Goal: Information Seeking & Learning: Learn about a topic

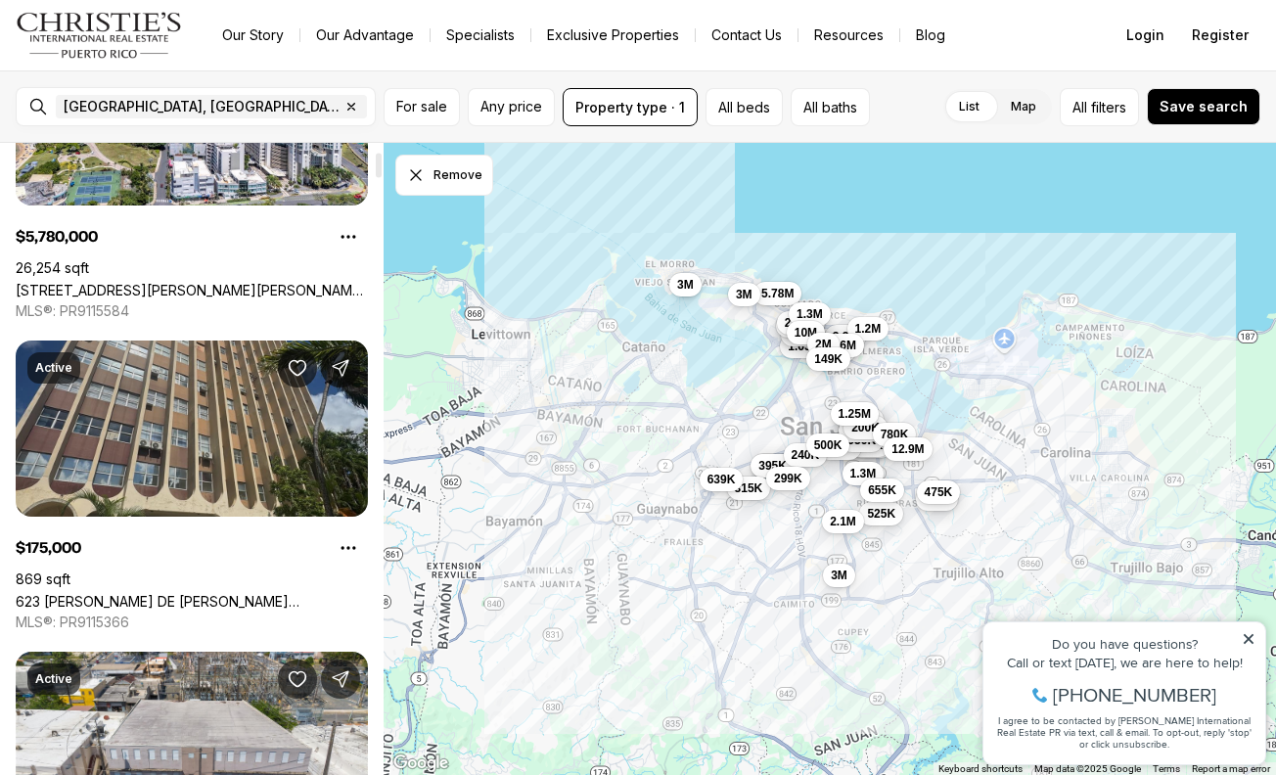
scroll to position [214, 0]
click at [154, 592] on link "623 [PERSON_NAME] DE [PERSON_NAME][STREET_ADDRESS][PERSON_NAME]" at bounding box center [192, 600] width 352 height 17
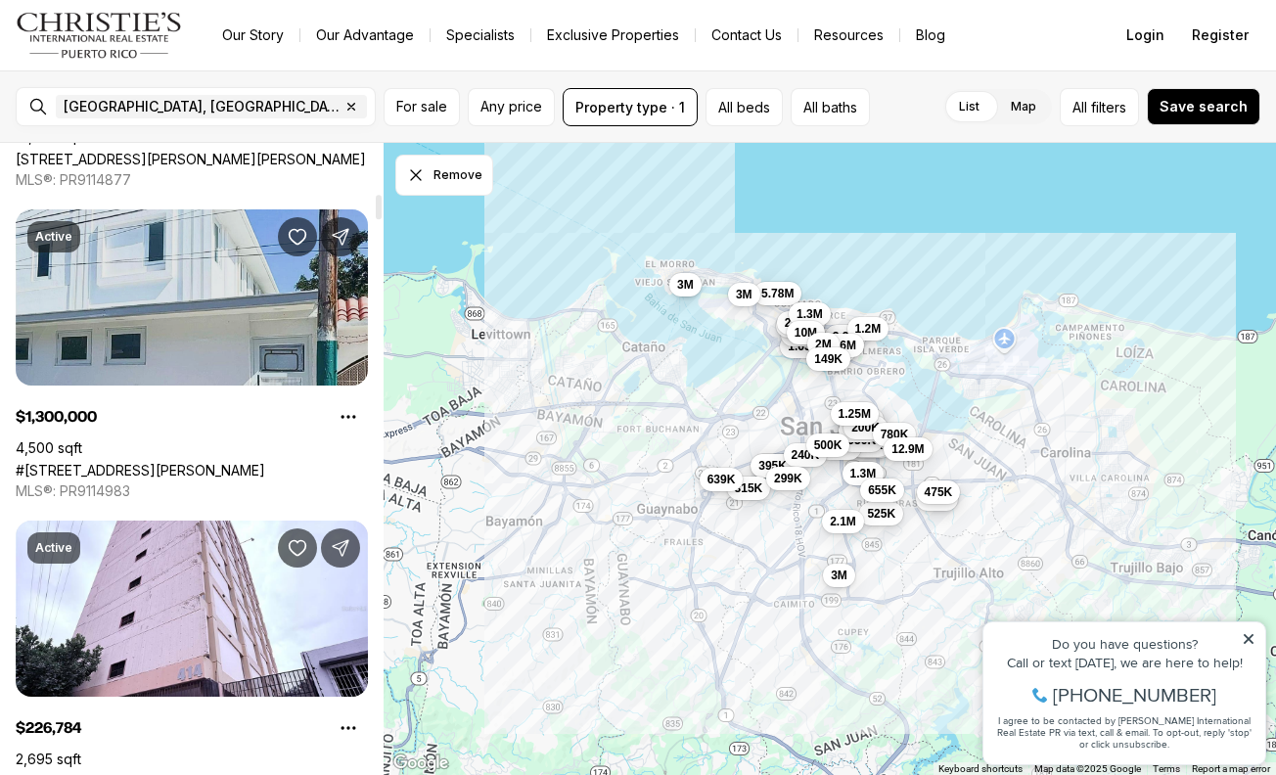
scroll to position [1406, 0]
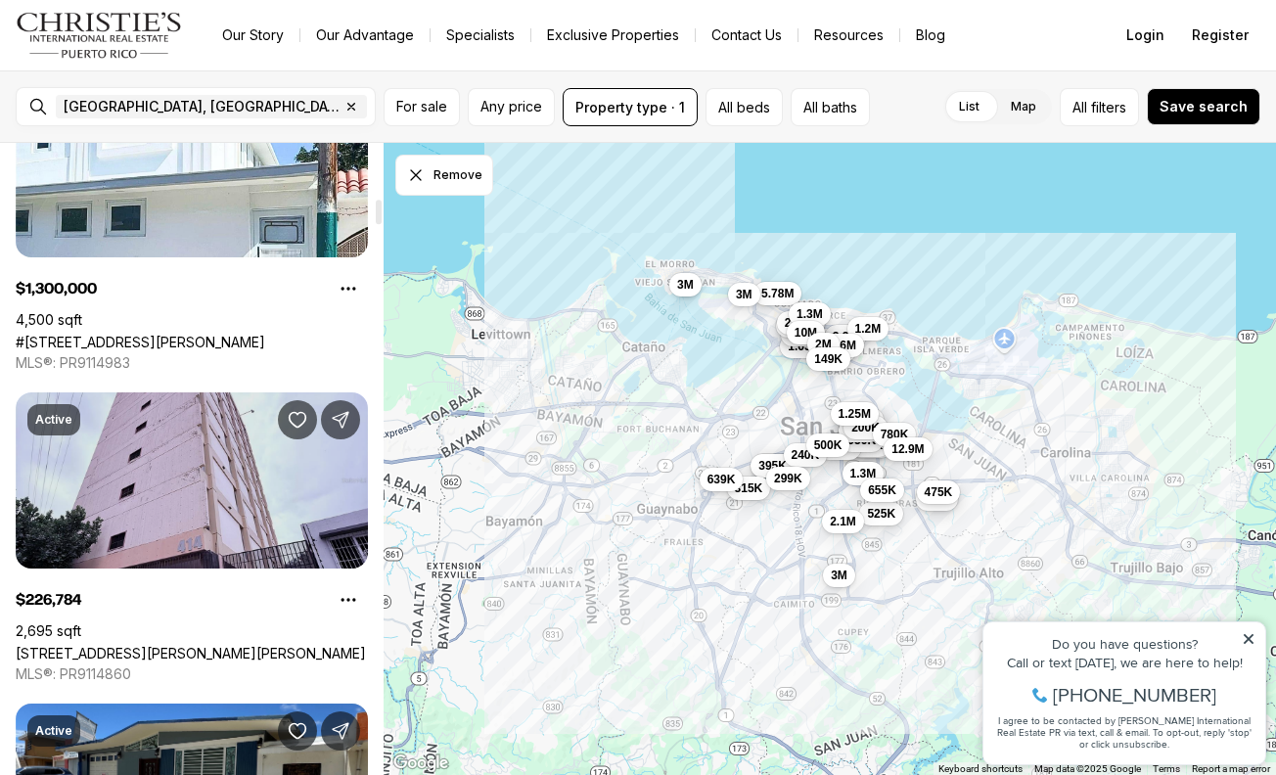
click at [236, 645] on link "[STREET_ADDRESS][PERSON_NAME][PERSON_NAME]" at bounding box center [191, 653] width 350 height 17
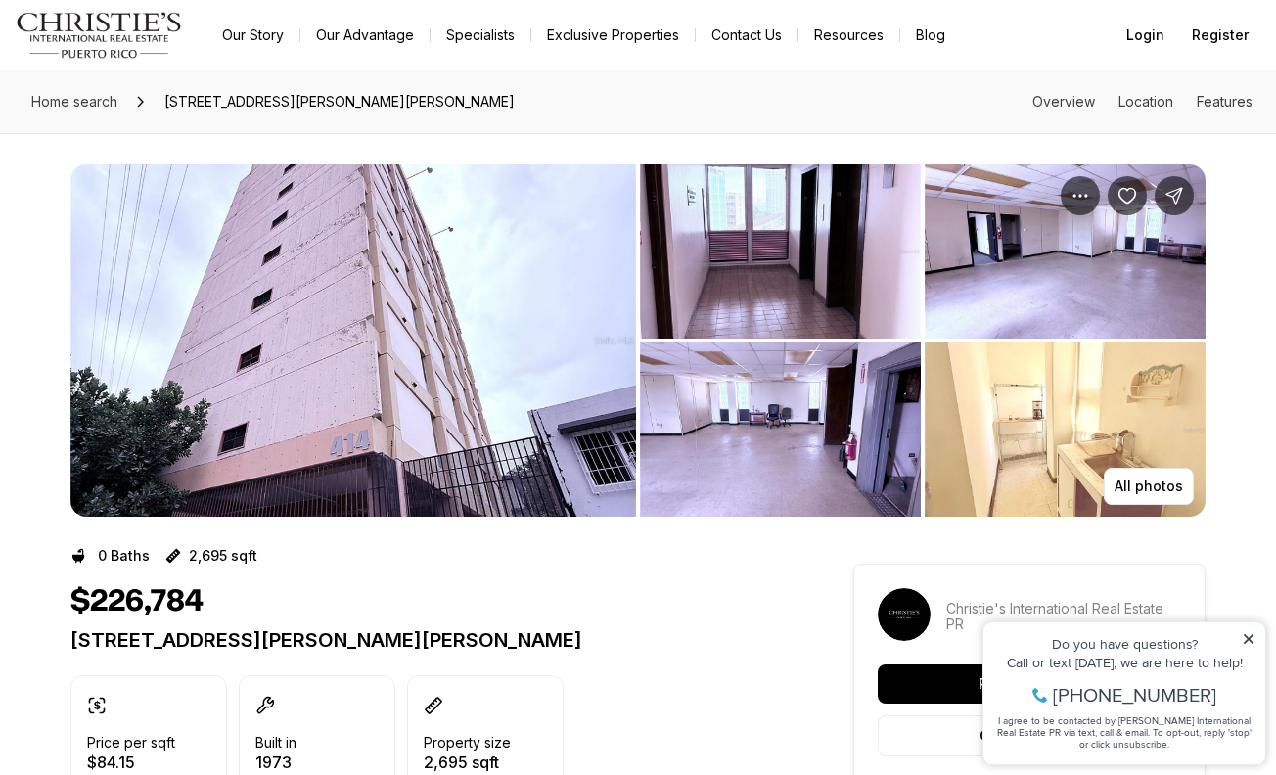
click at [504, 422] on img "View image gallery" at bounding box center [353, 340] width 566 height 352
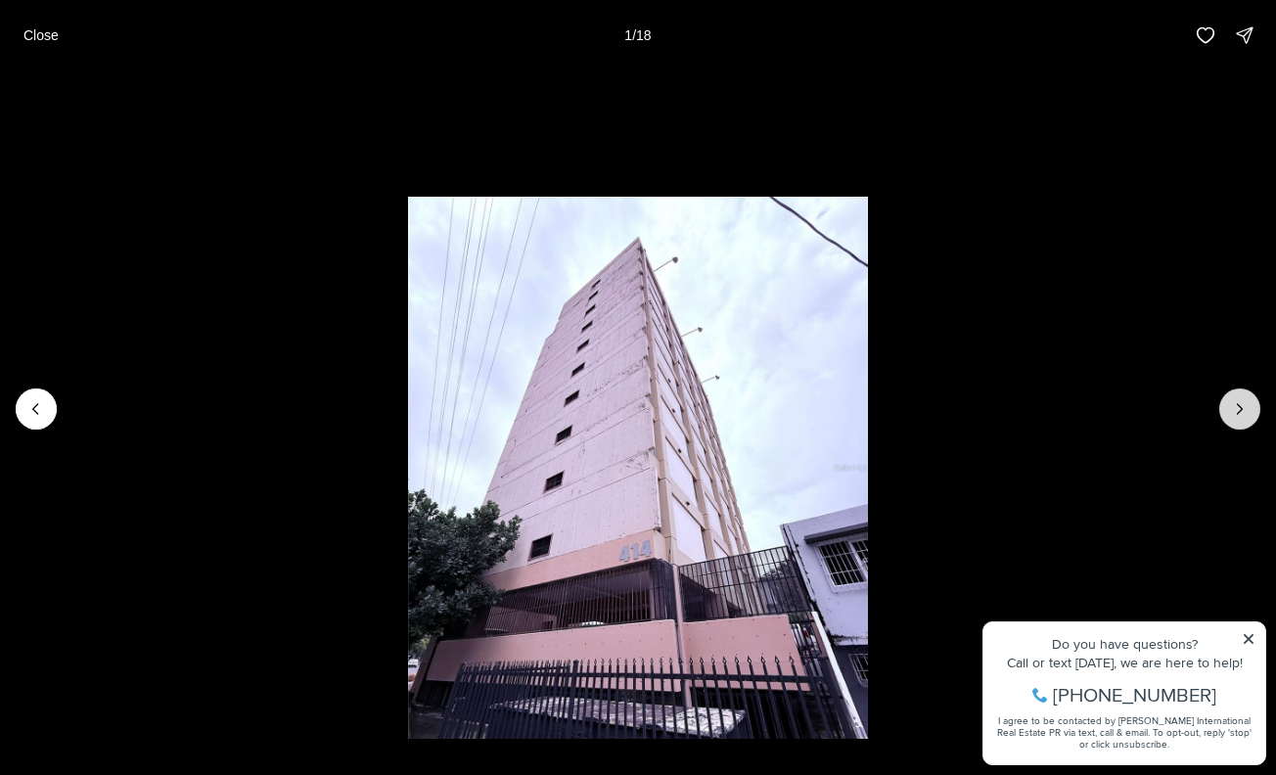
click at [1236, 416] on icon "Next slide" at bounding box center [1240, 409] width 20 height 20
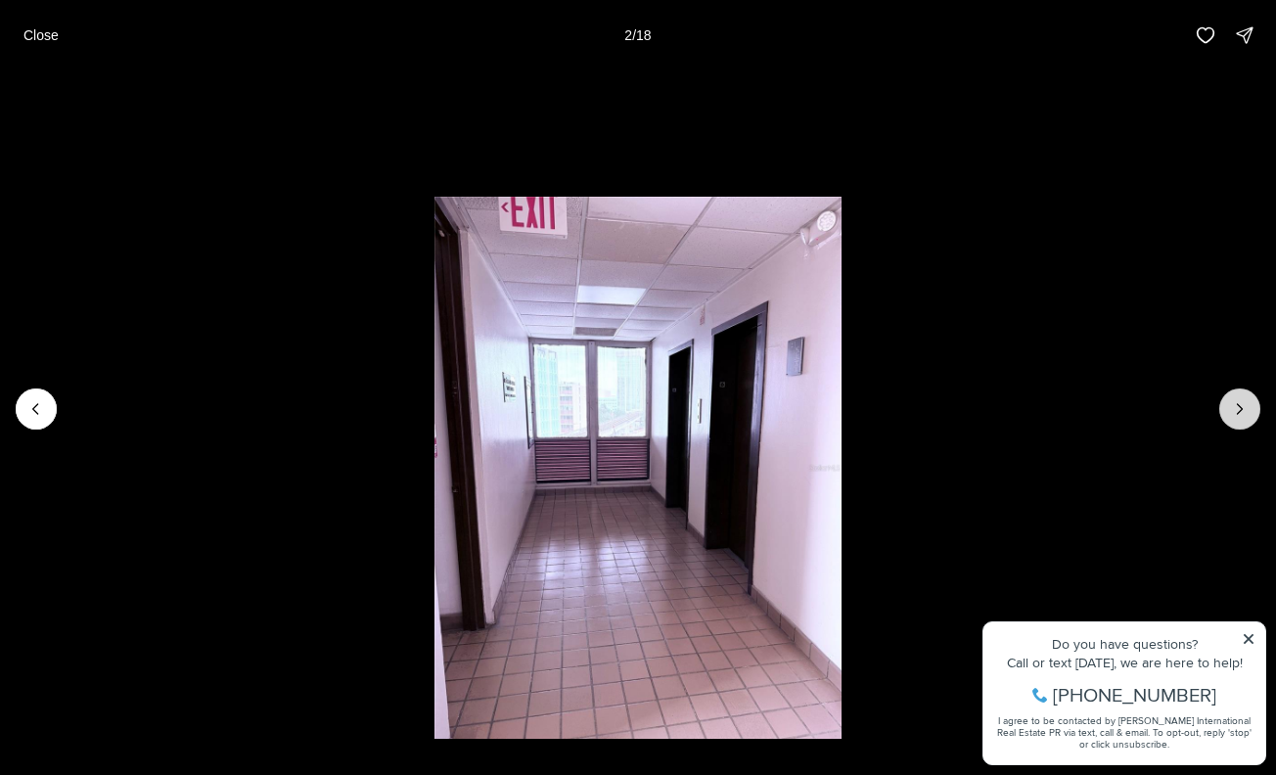
click at [1236, 416] on icon "Next slide" at bounding box center [1240, 409] width 20 height 20
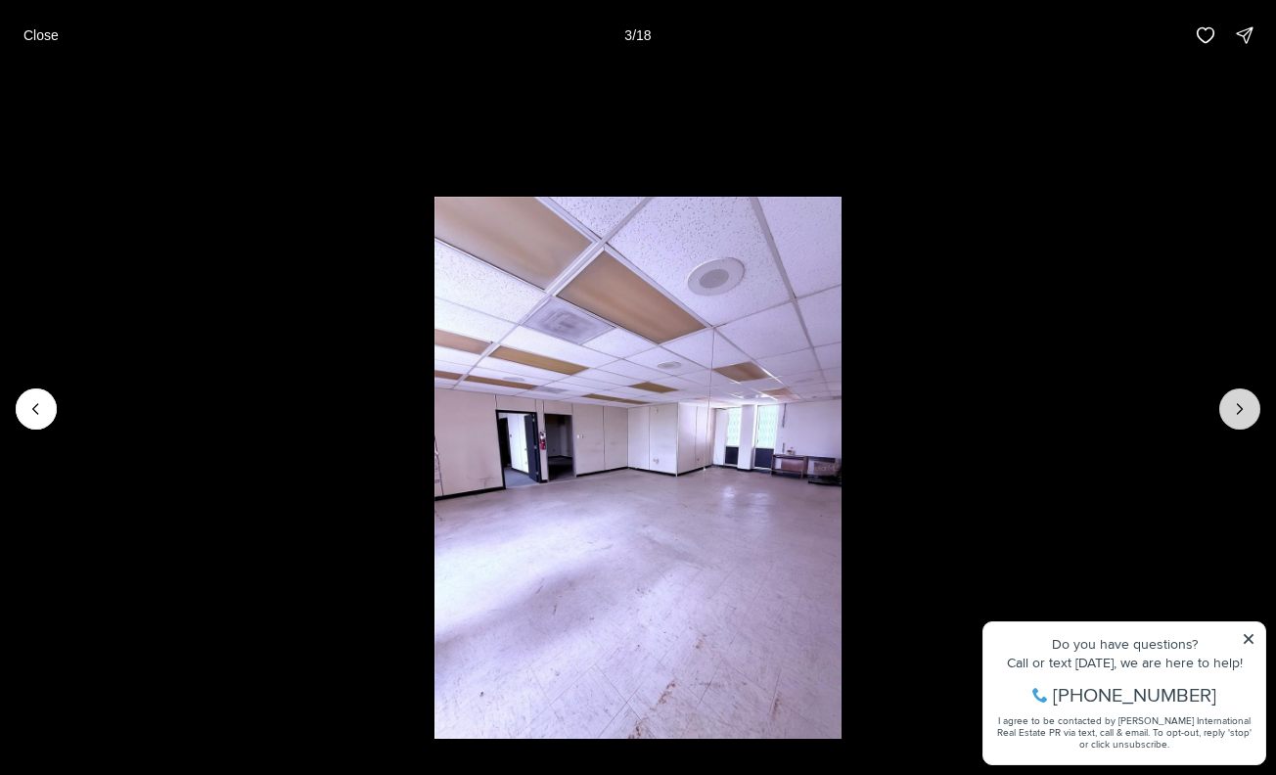
click at [1236, 416] on icon "Next slide" at bounding box center [1240, 409] width 20 height 20
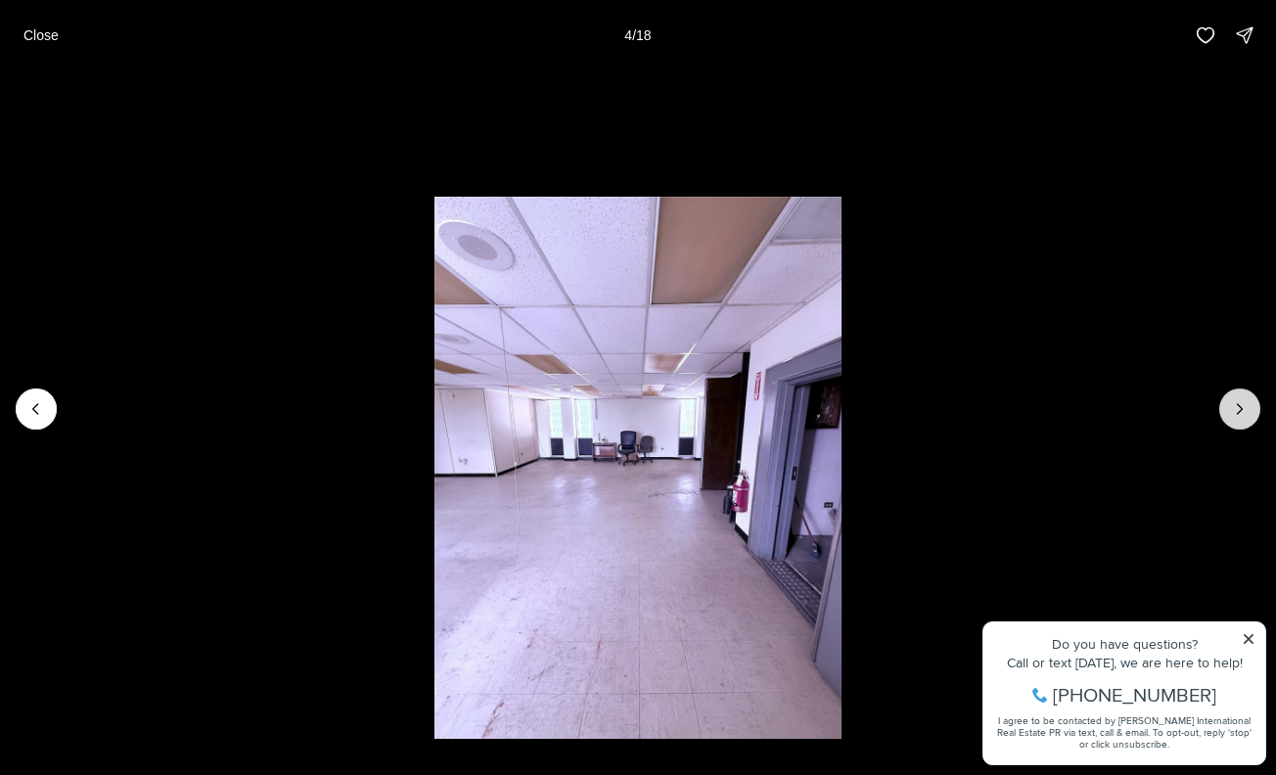
click at [1236, 416] on icon "Next slide" at bounding box center [1240, 409] width 20 height 20
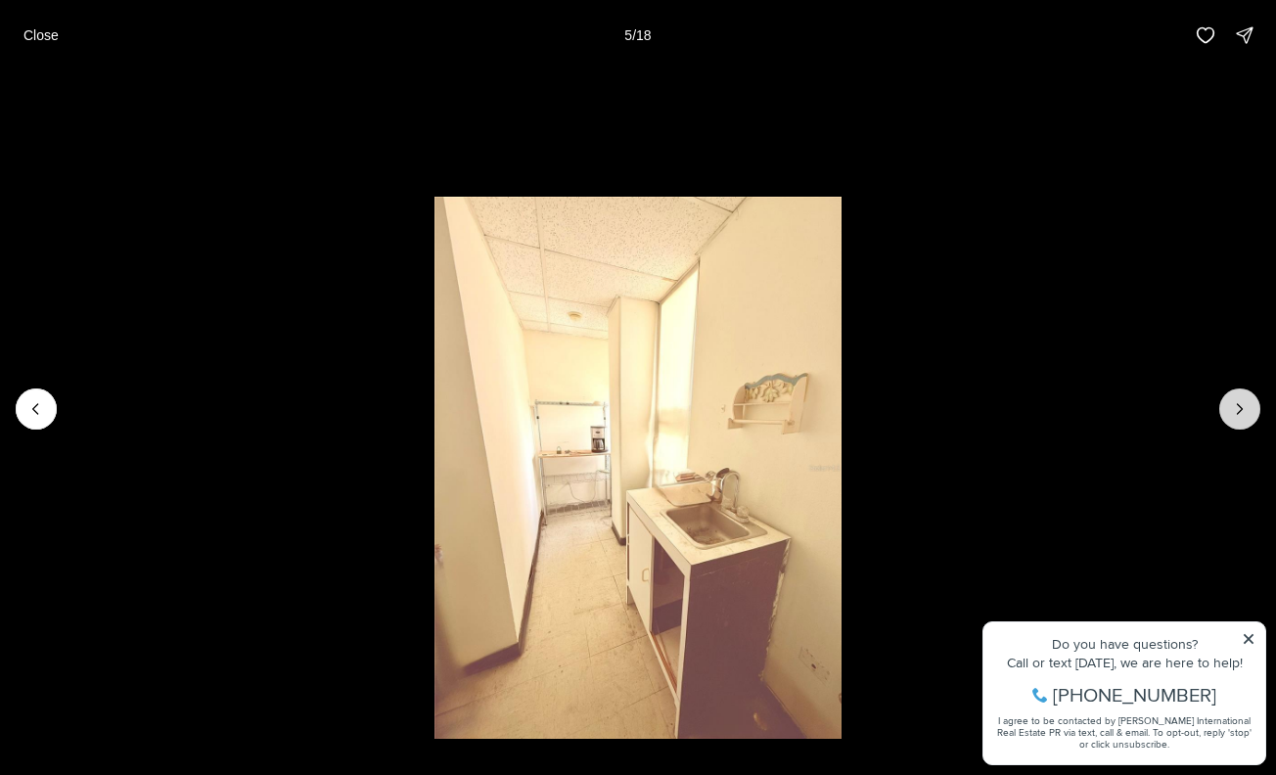
click at [1236, 416] on icon "Next slide" at bounding box center [1240, 409] width 20 height 20
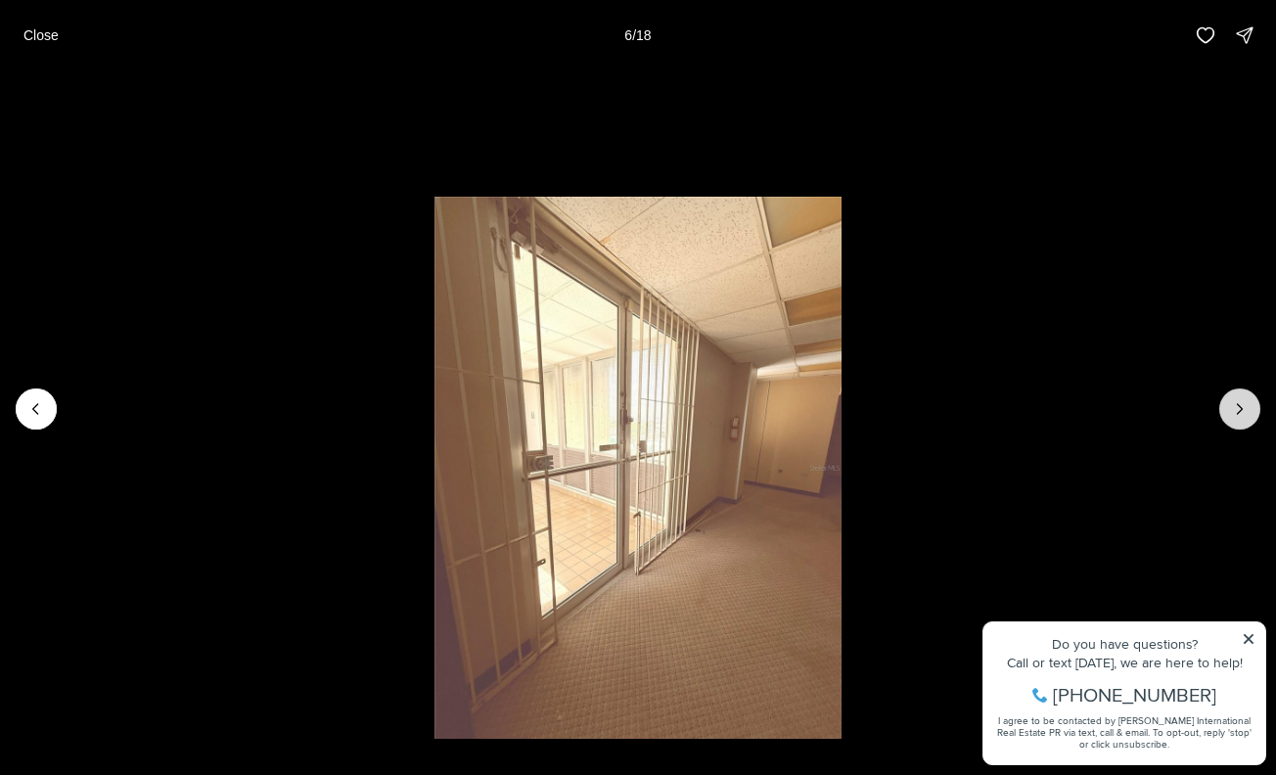
click at [1236, 416] on icon "Next slide" at bounding box center [1240, 409] width 20 height 20
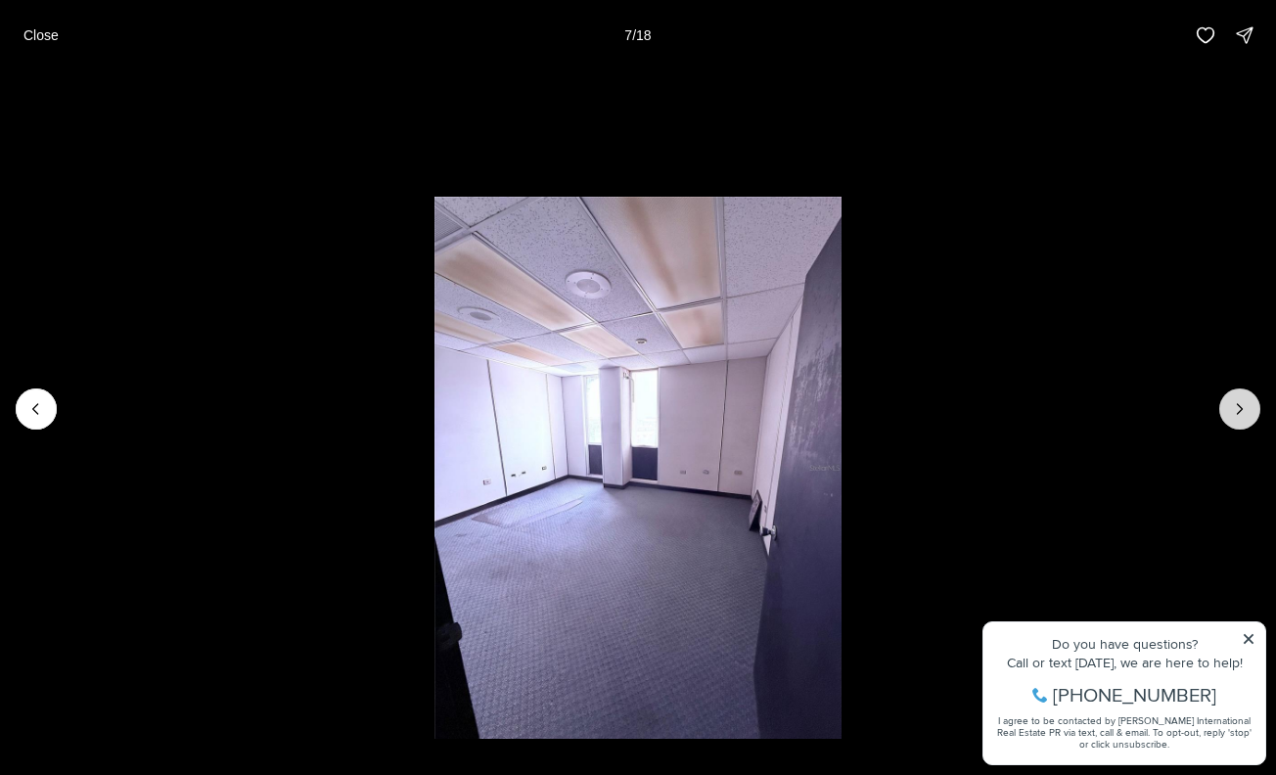
click at [1236, 416] on icon "Next slide" at bounding box center [1240, 409] width 20 height 20
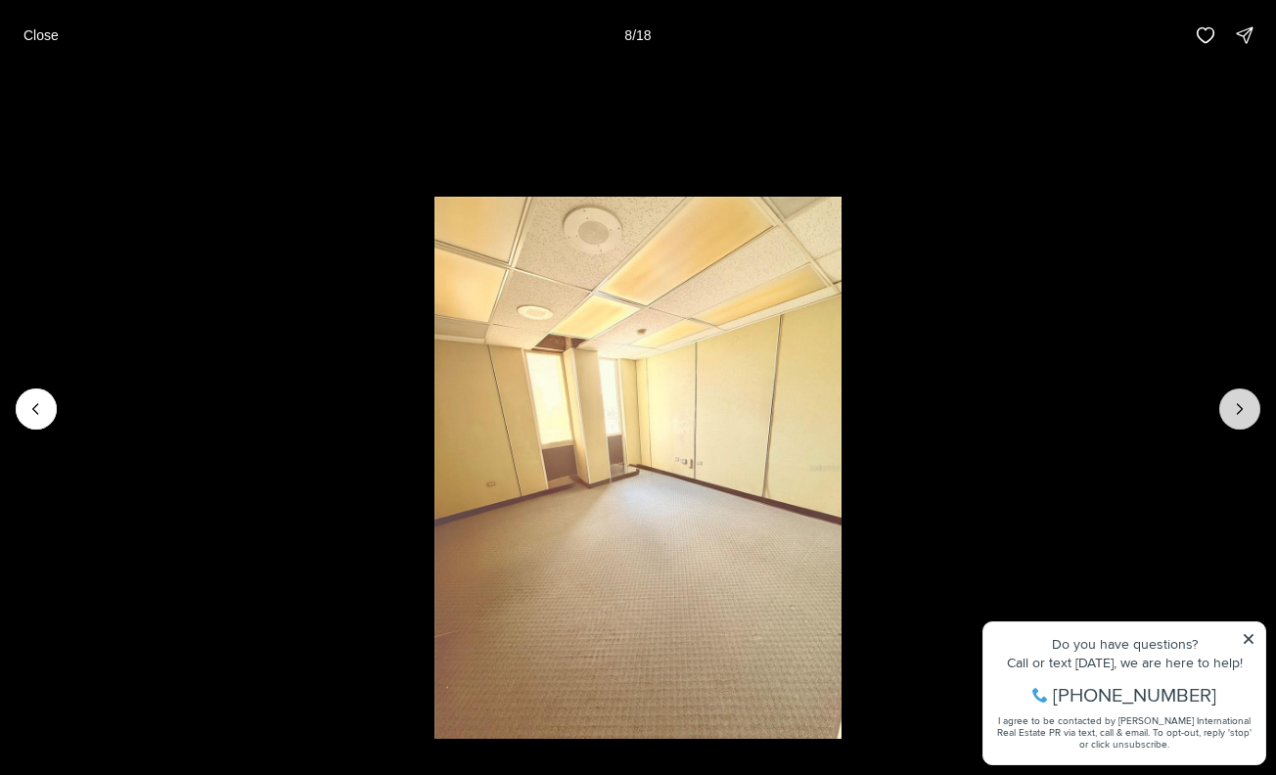
click at [1236, 416] on icon "Next slide" at bounding box center [1240, 409] width 20 height 20
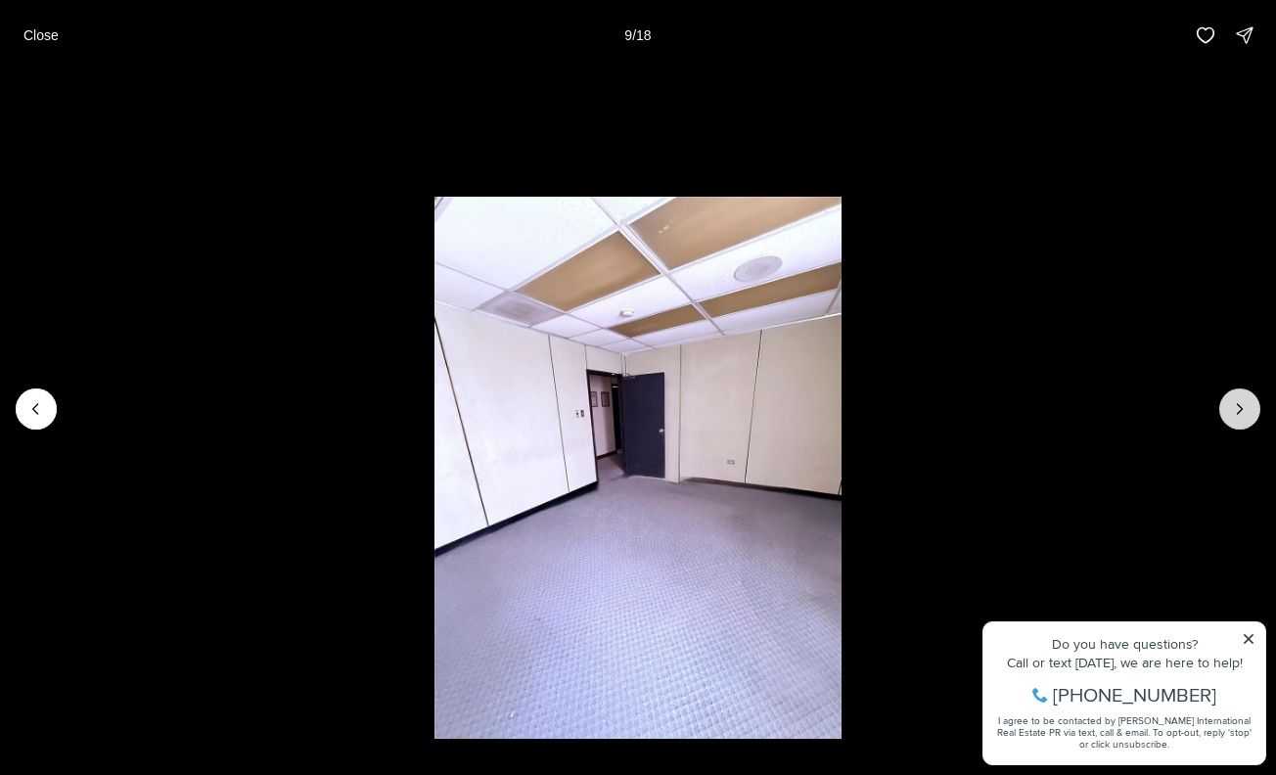
click at [1236, 416] on icon "Next slide" at bounding box center [1240, 409] width 20 height 20
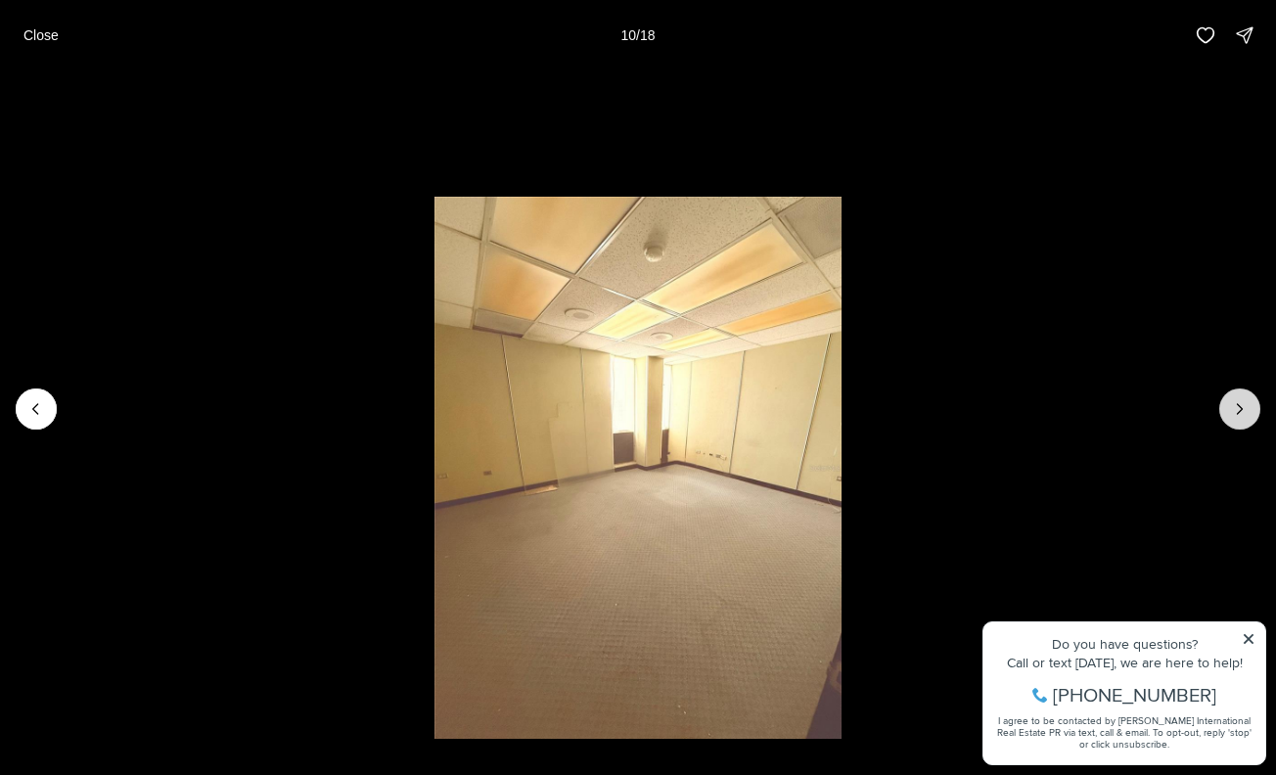
click at [1236, 416] on icon "Next slide" at bounding box center [1240, 409] width 20 height 20
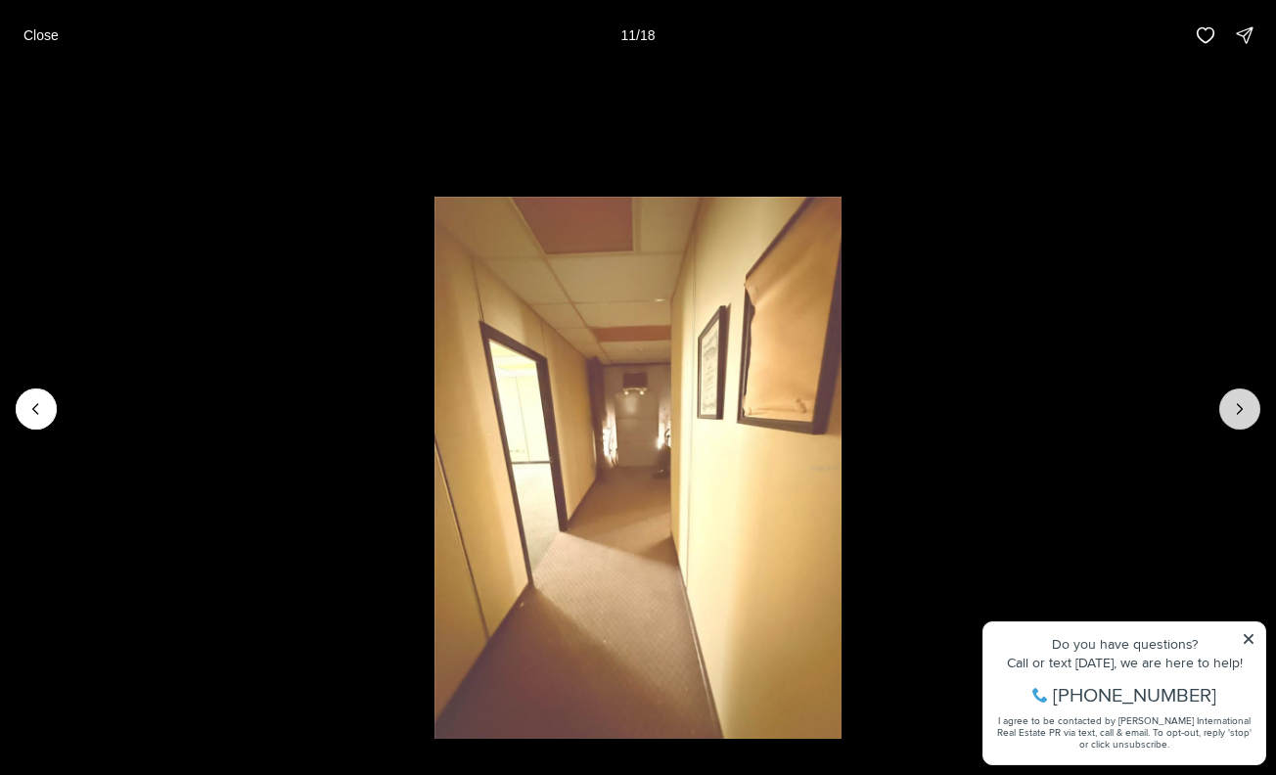
click at [1236, 416] on icon "Next slide" at bounding box center [1240, 409] width 20 height 20
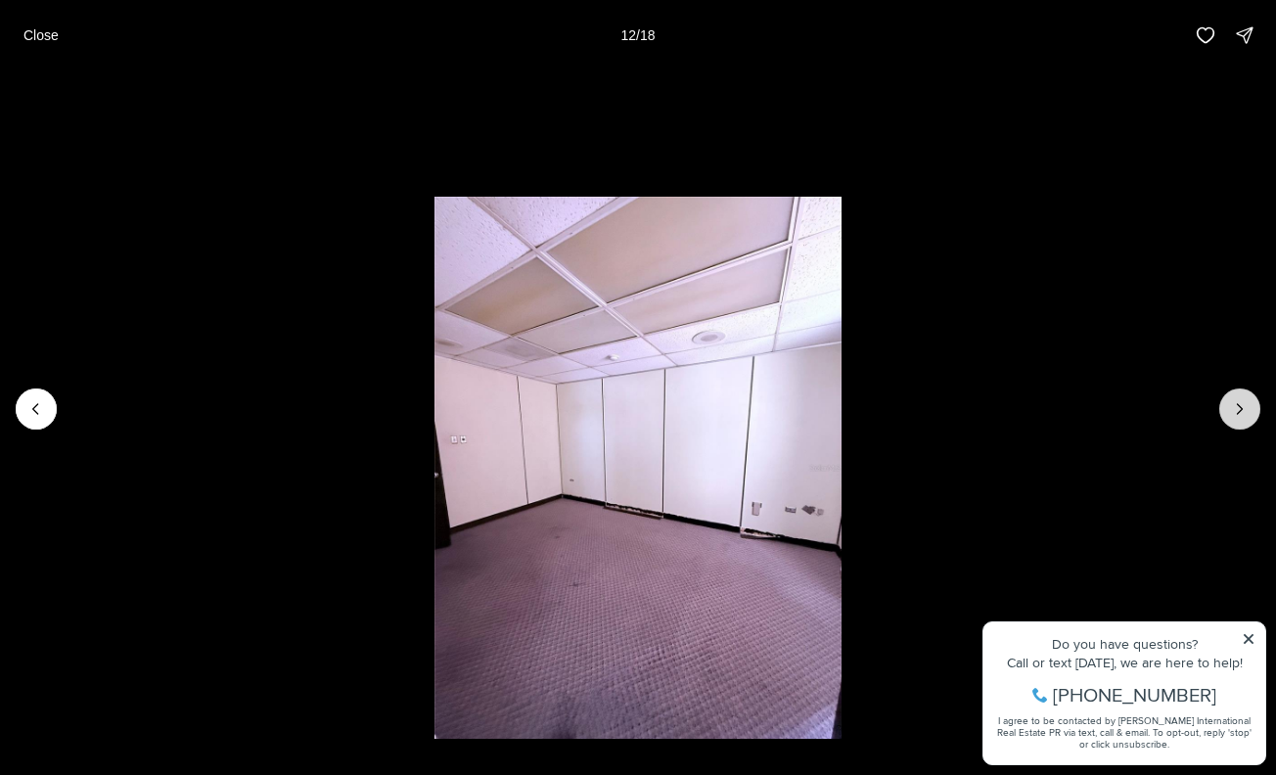
click at [1236, 416] on icon "Next slide" at bounding box center [1240, 409] width 20 height 20
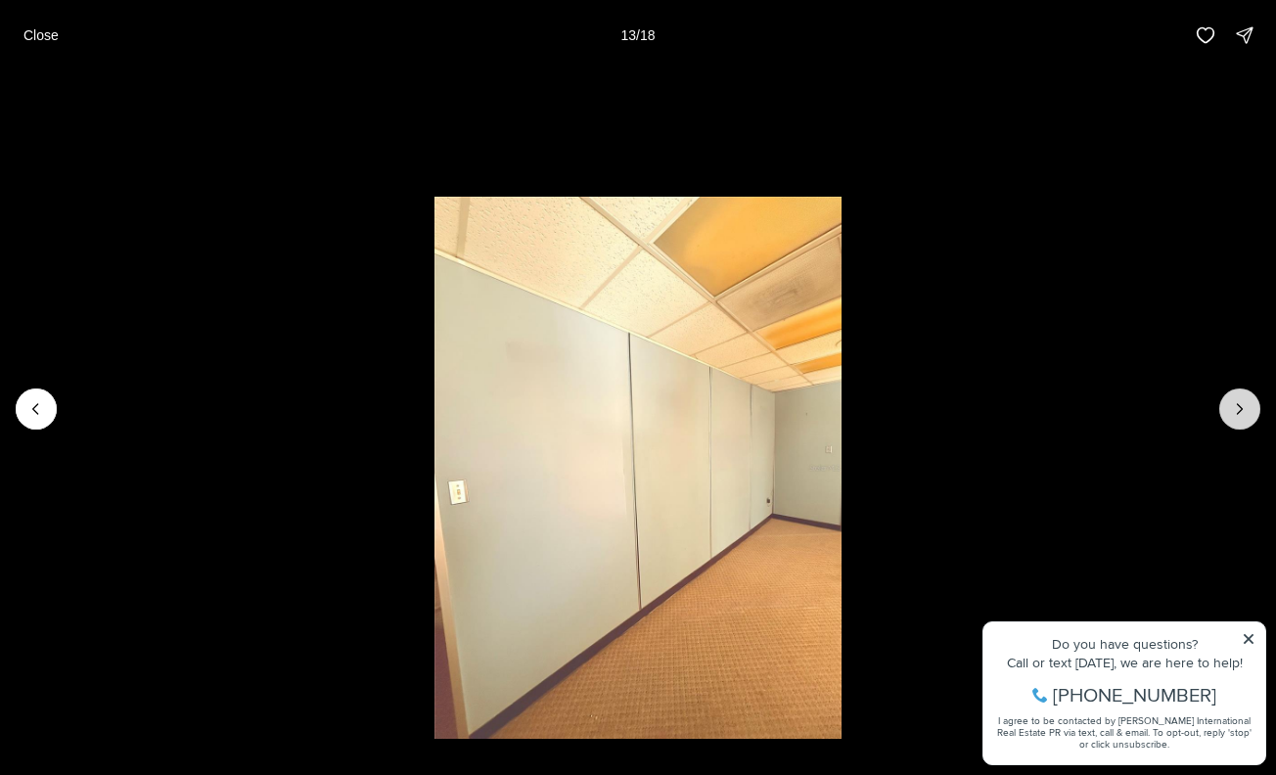
click at [1236, 416] on icon "Next slide" at bounding box center [1240, 409] width 20 height 20
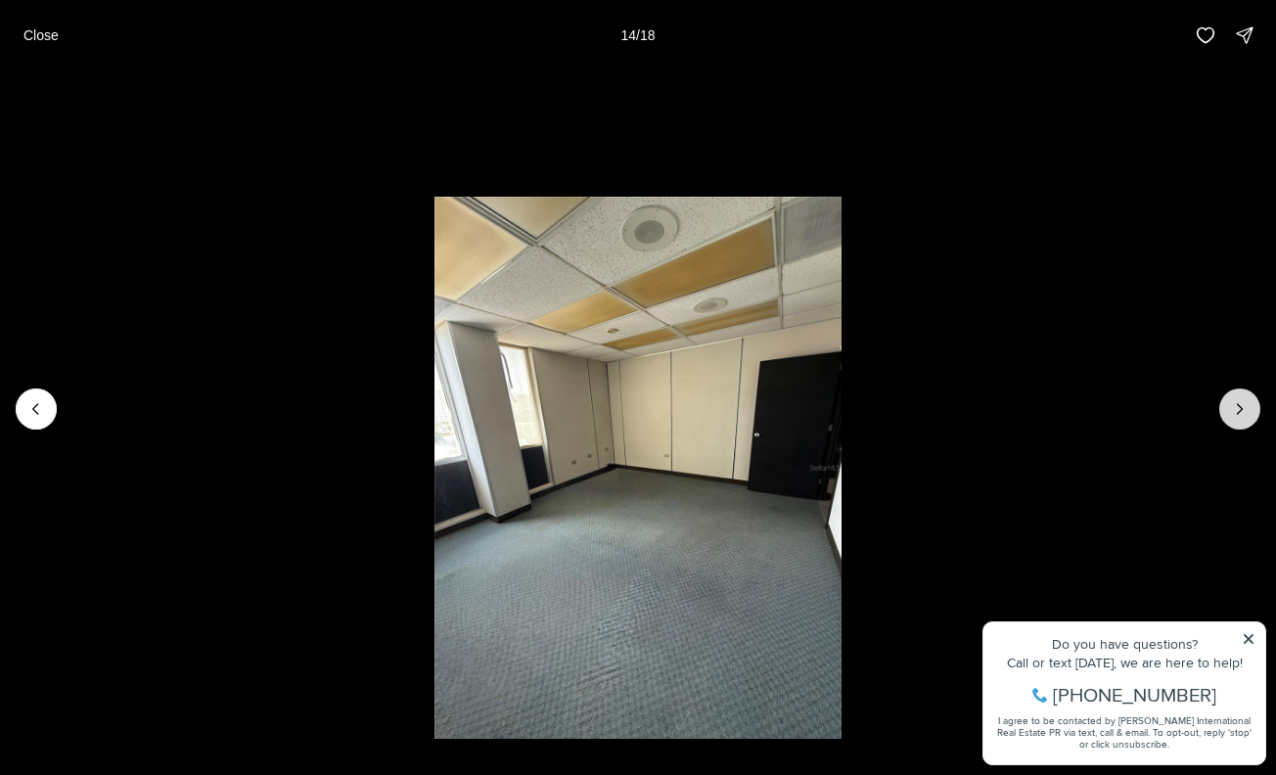
click at [1236, 416] on icon "Next slide" at bounding box center [1240, 409] width 20 height 20
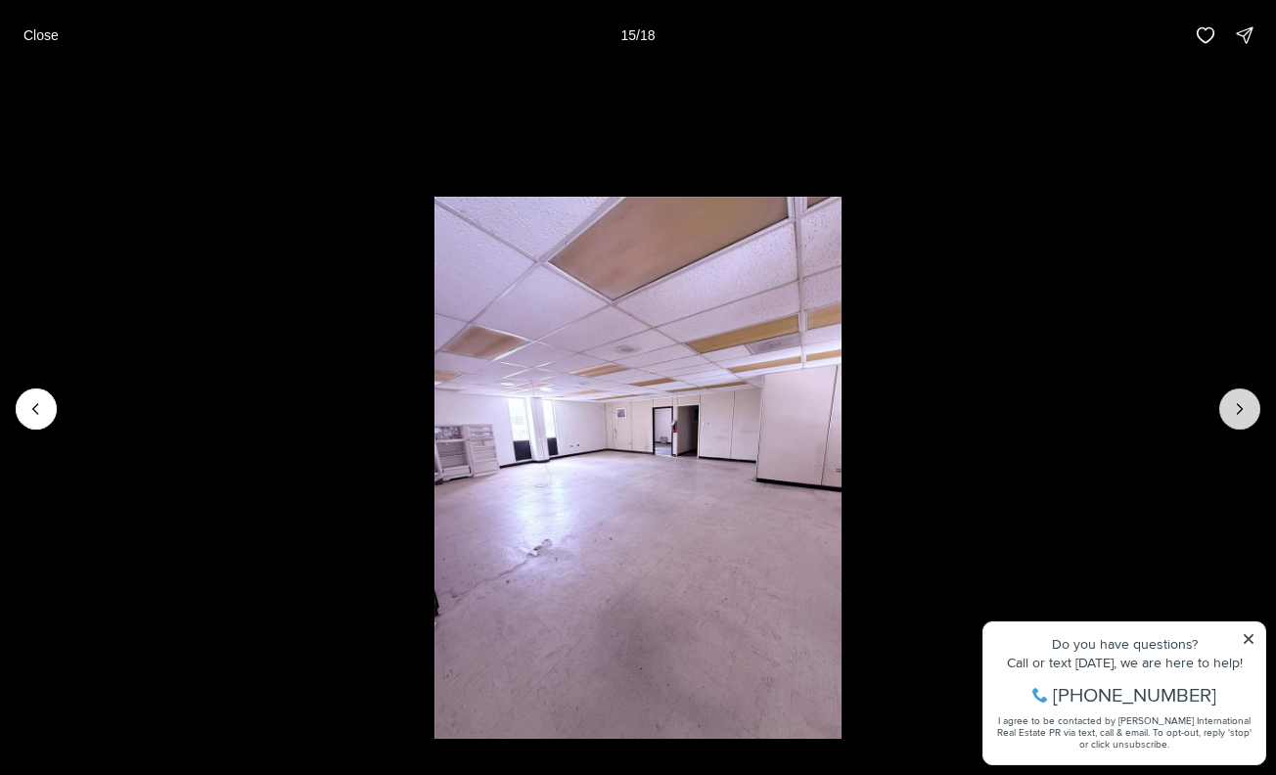
click at [1236, 416] on icon "Next slide" at bounding box center [1240, 409] width 20 height 20
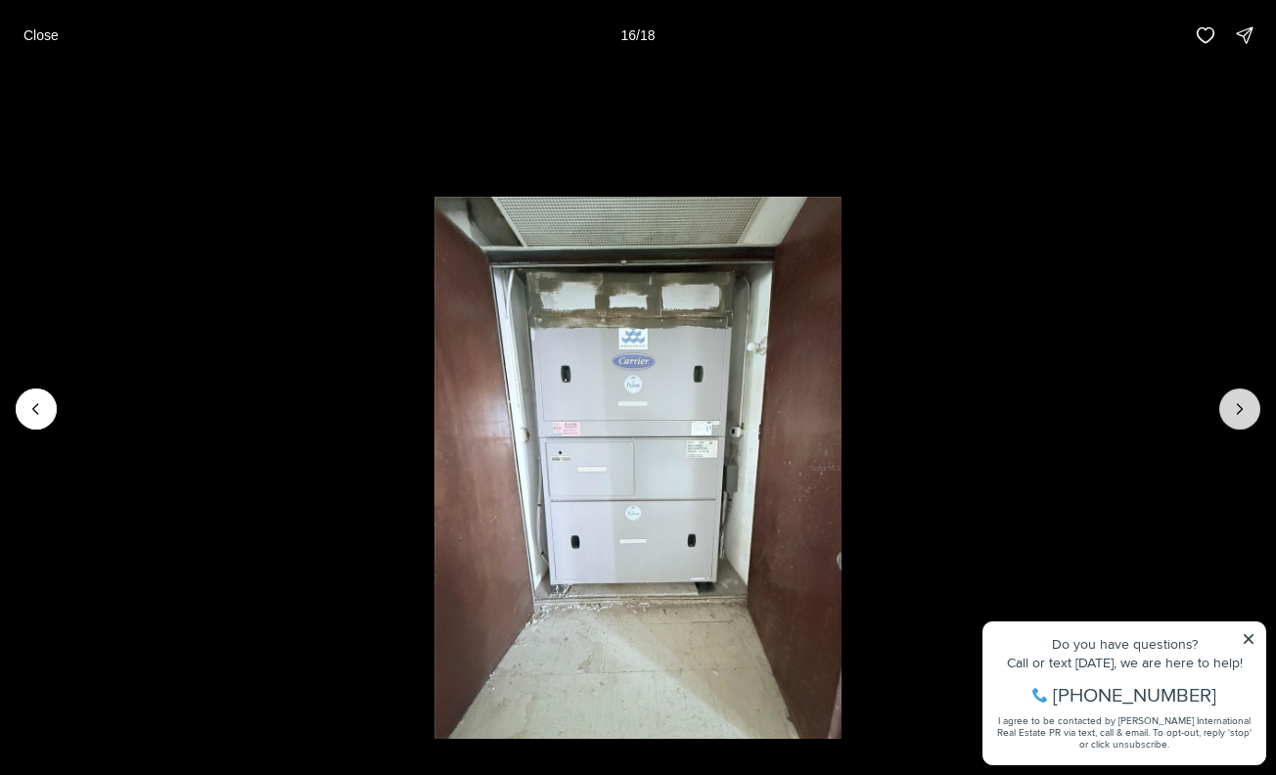
click at [1236, 416] on icon "Next slide" at bounding box center [1240, 409] width 20 height 20
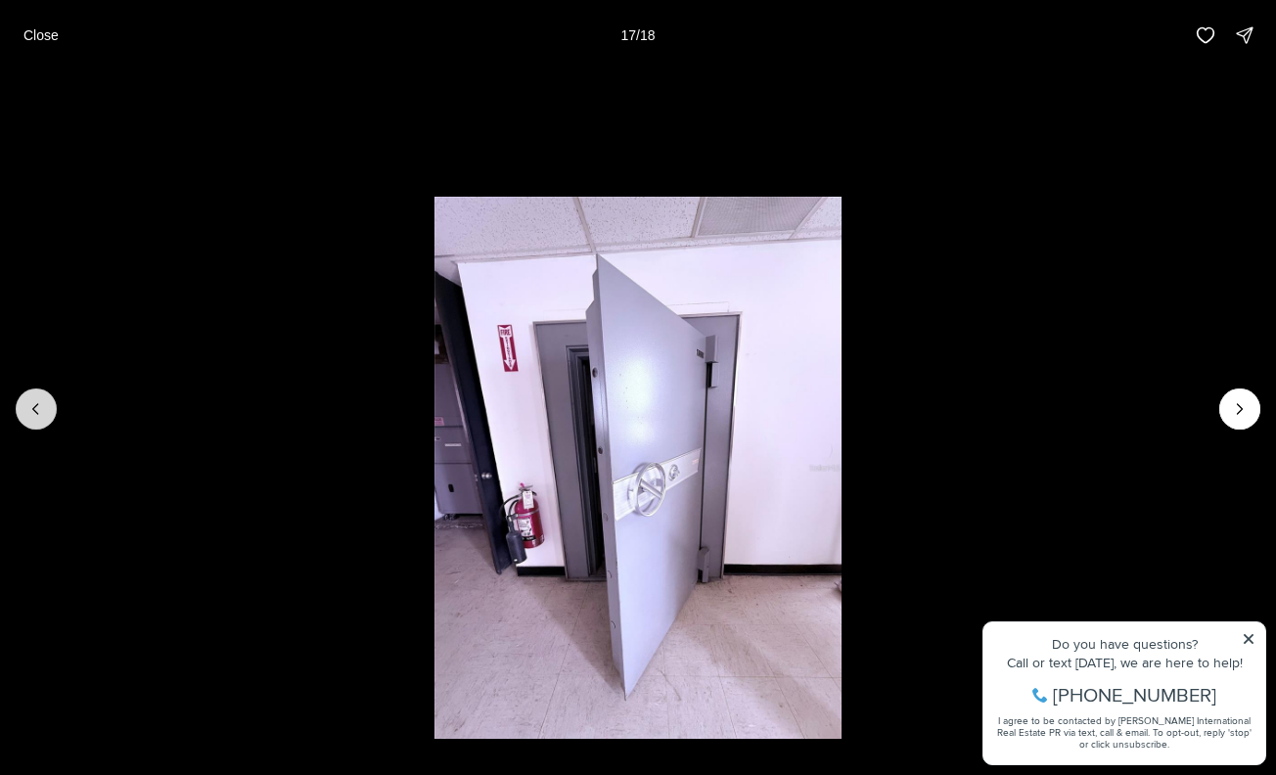
click at [50, 404] on button "Previous slide" at bounding box center [36, 409] width 41 height 41
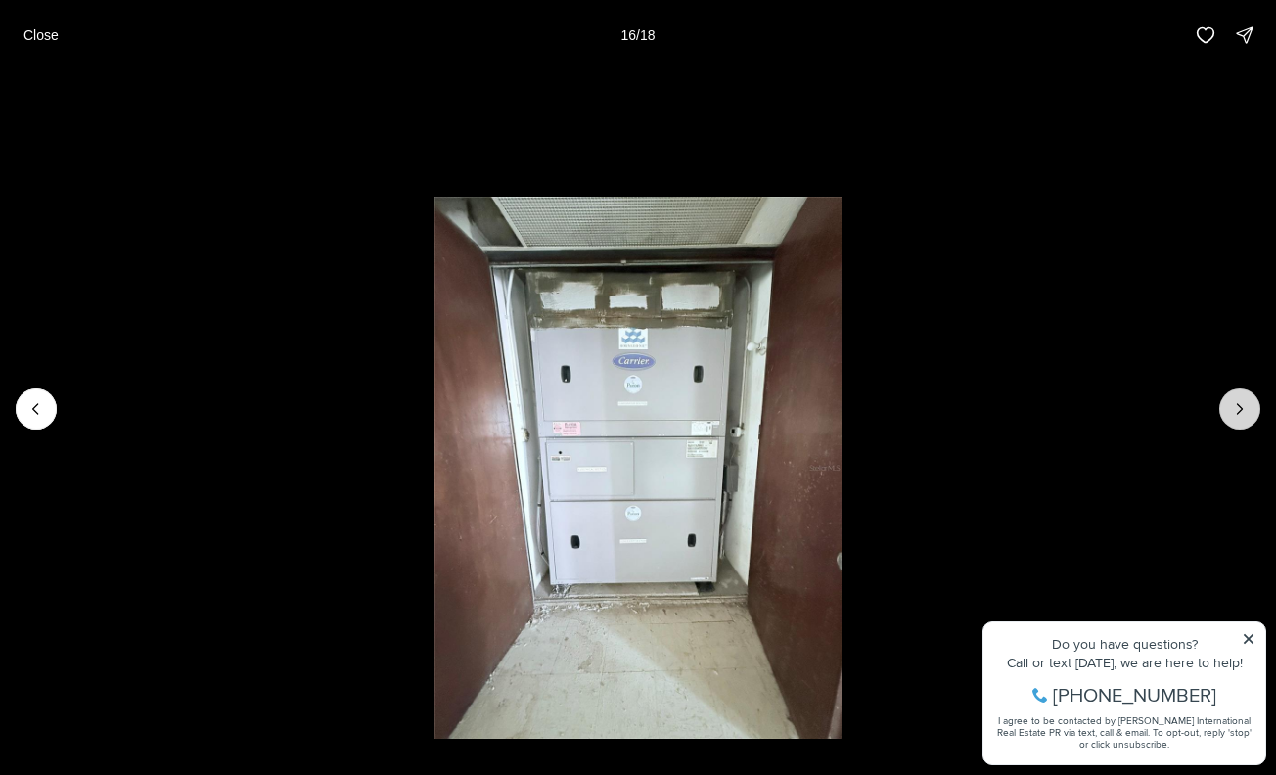
click at [1233, 413] on icon "Next slide" at bounding box center [1240, 409] width 20 height 20
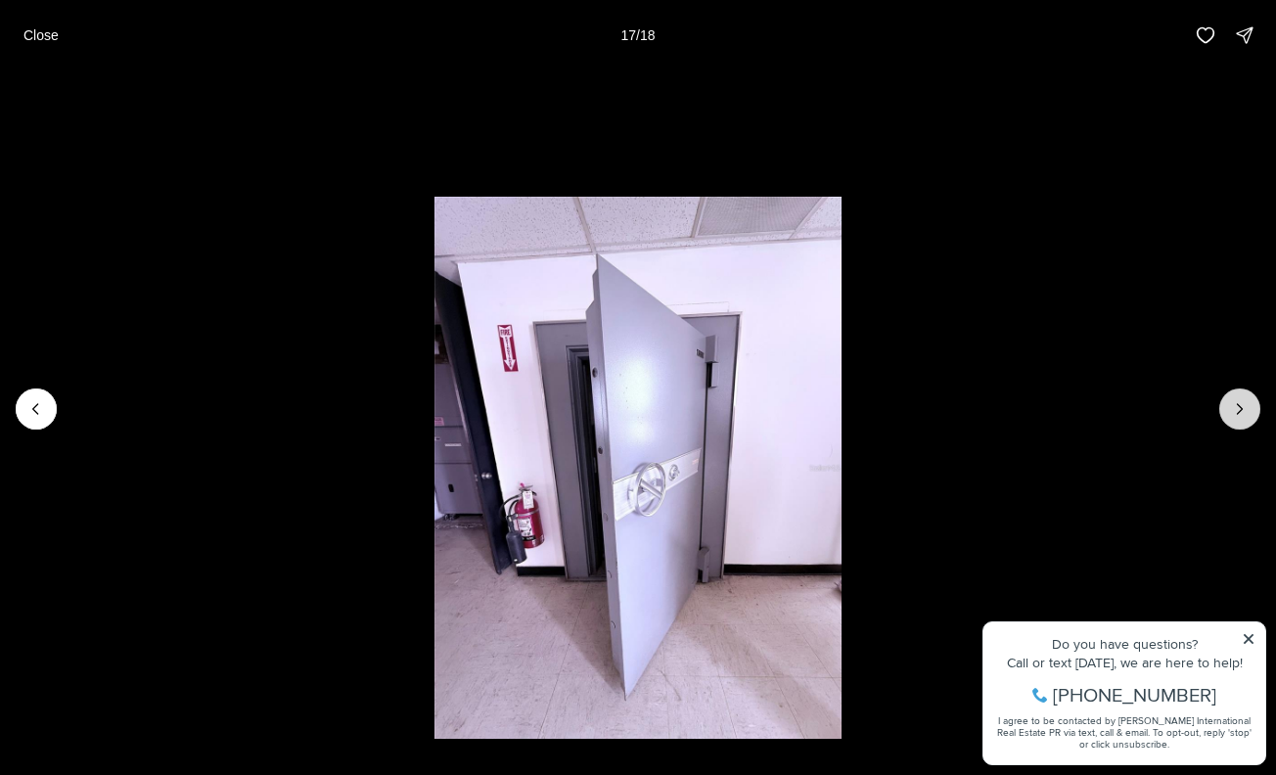
click at [1233, 413] on icon "Next slide" at bounding box center [1240, 409] width 20 height 20
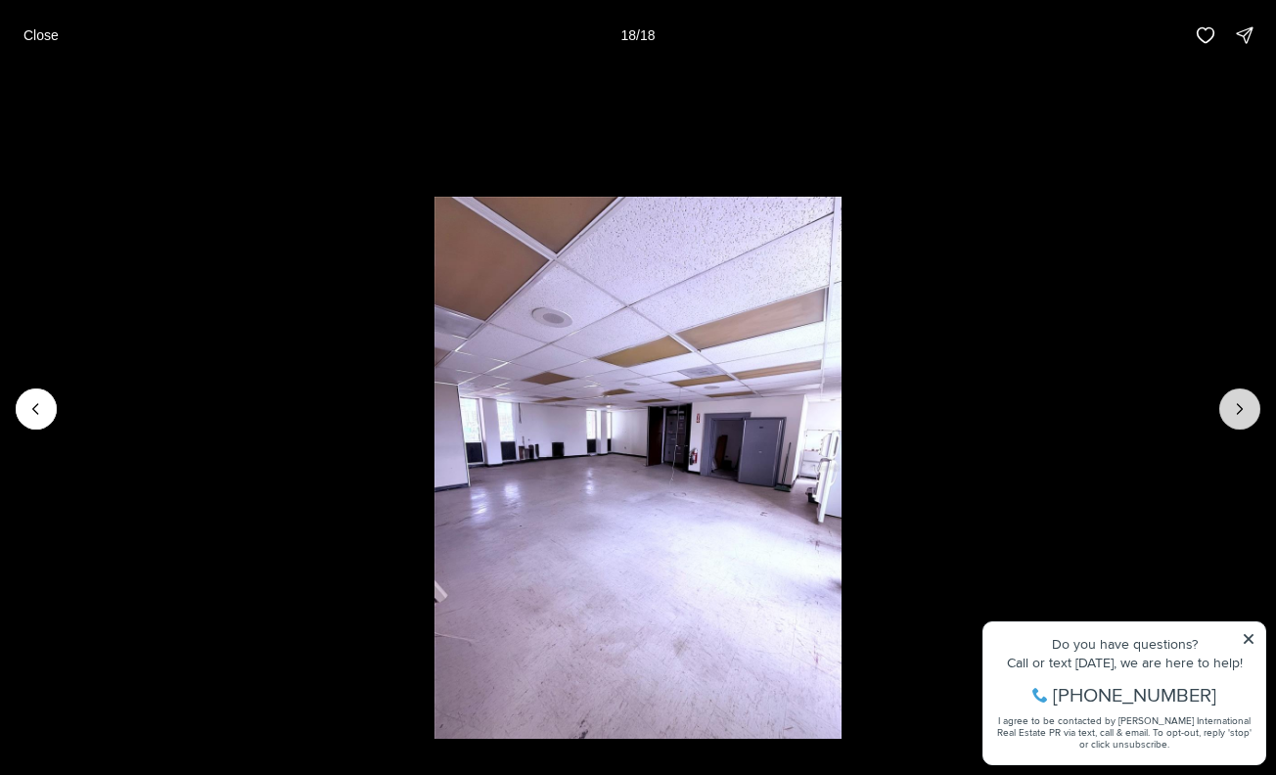
click at [1233, 413] on div at bounding box center [1239, 409] width 41 height 41
click at [41, 29] on p "Close" at bounding box center [40, 35] width 35 height 16
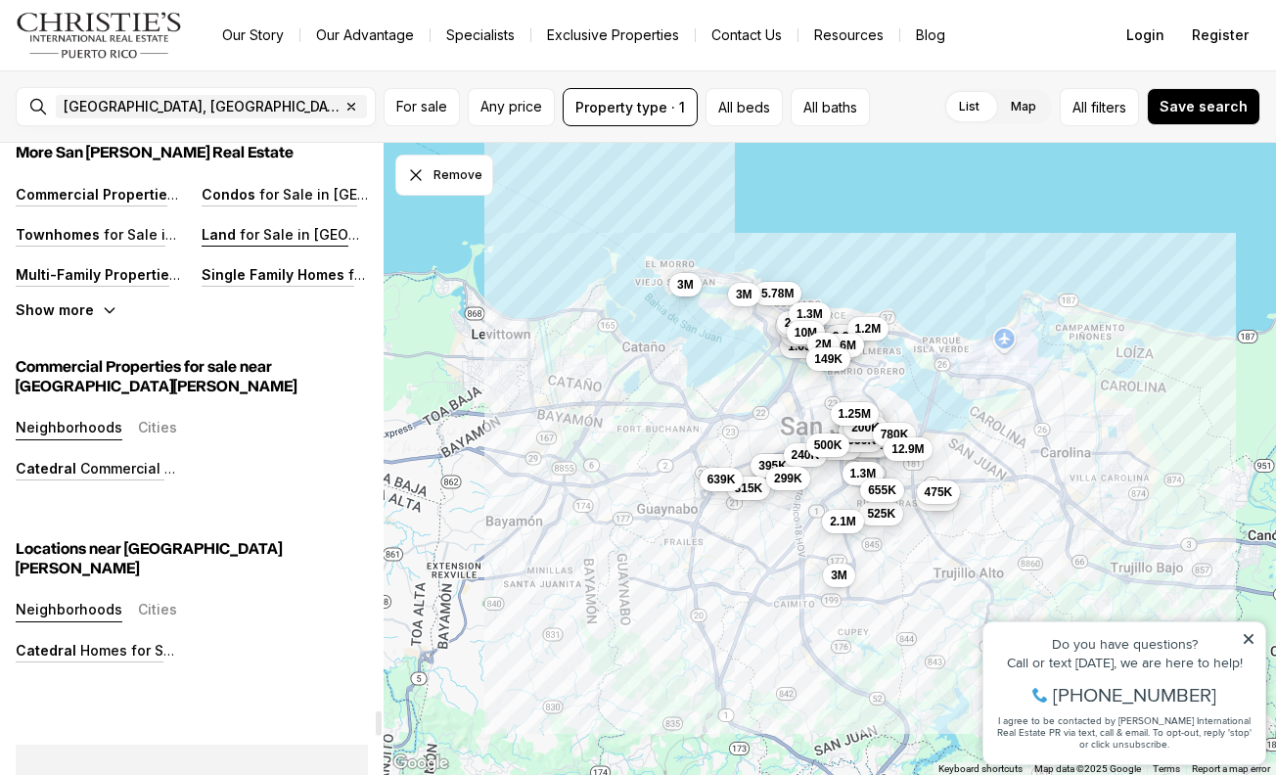
scroll to position [14462, 0]
